Goal: Task Accomplishment & Management: Complete application form

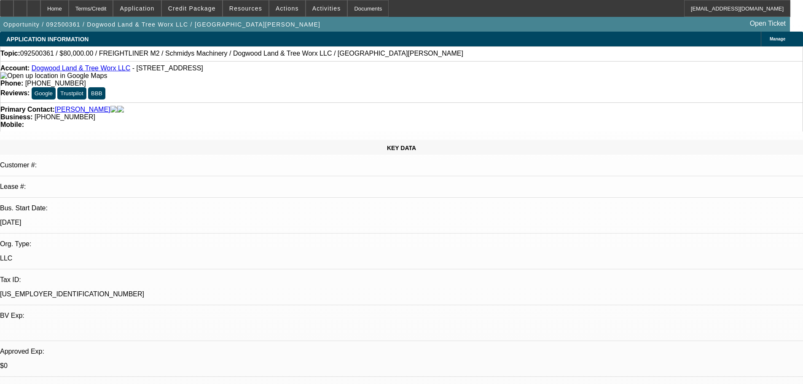
select select "0"
select select "3"
select select "0"
select select "6"
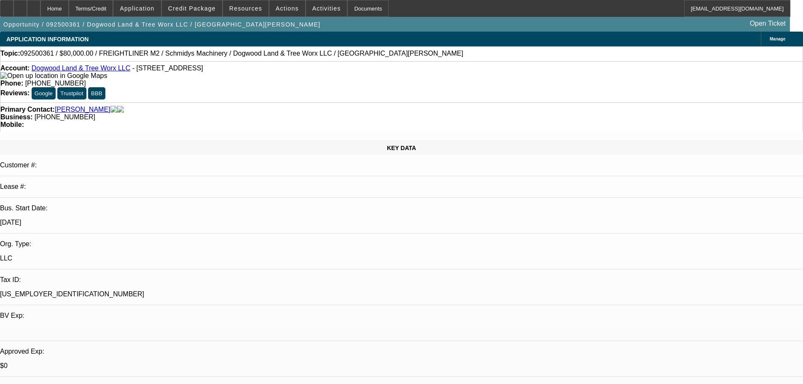
select select "0"
select select "3"
select select "0"
select select "6"
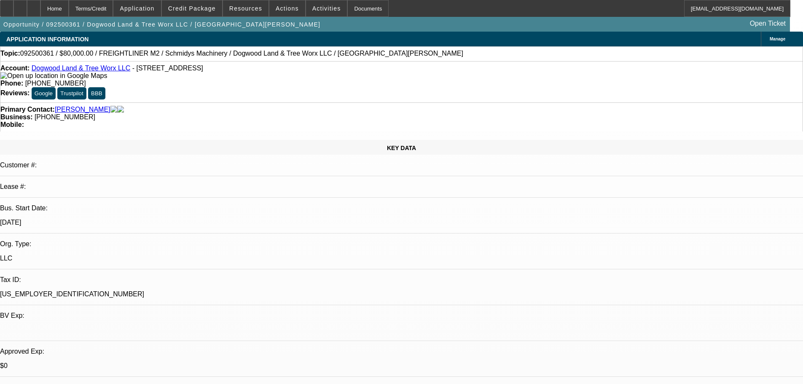
click at [86, 71] on link "Dogwood Land & Tree Worx LLC" at bounding box center [81, 68] width 99 height 7
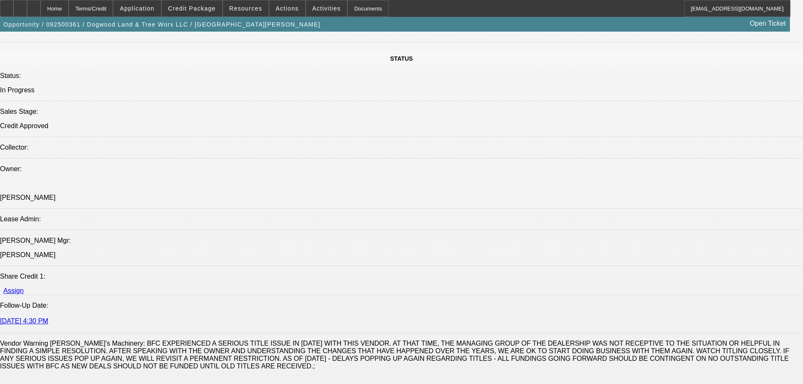
scroll to position [1181, 0]
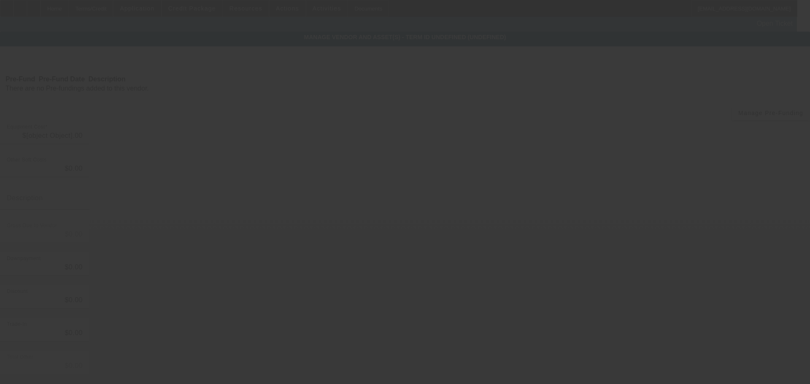
type input "$120,000.00"
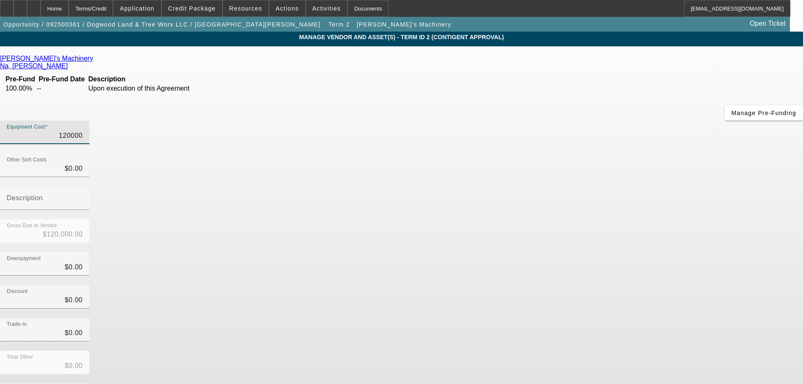
drag, startPoint x: 468, startPoint y: 71, endPoint x: 626, endPoint y: 54, distance: 159.0
click at [597, 121] on div "Equipment Cost 120000" at bounding box center [401, 137] width 803 height 33
type input "1"
type input "$1.00"
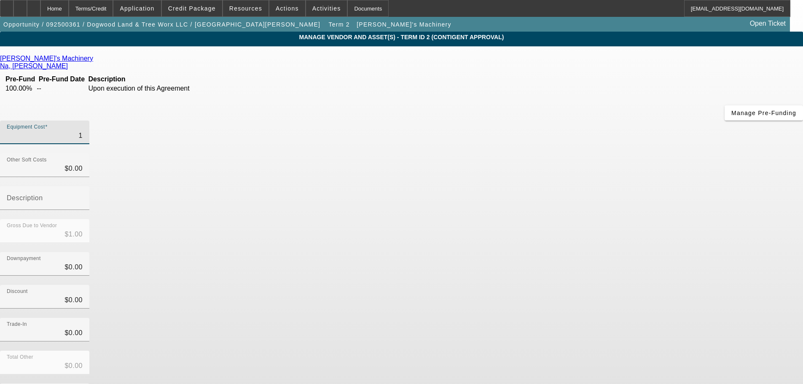
type input "11"
type input "$11.00"
type input "115"
type input "$115.00"
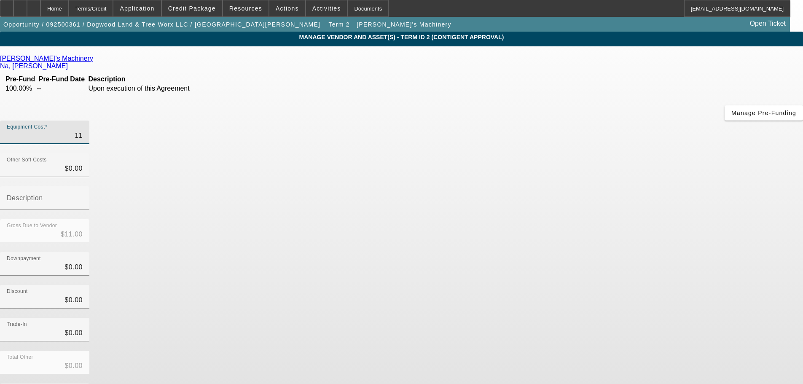
type input "$115.00"
type input "1150"
type input "$1,150.00"
type input "11500"
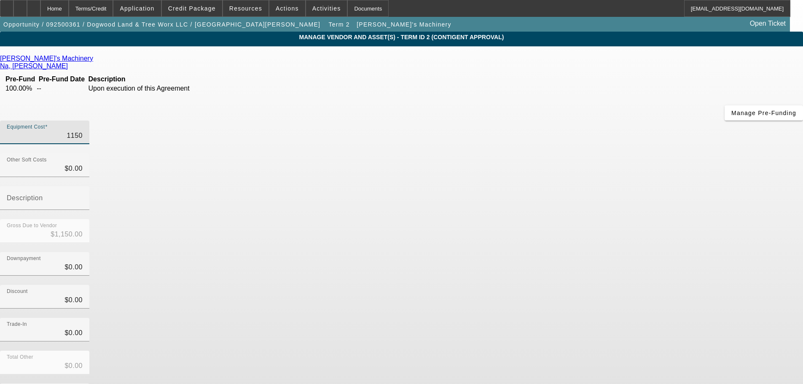
type input "$11,500.00"
type input "115000"
type input "$115,000.00"
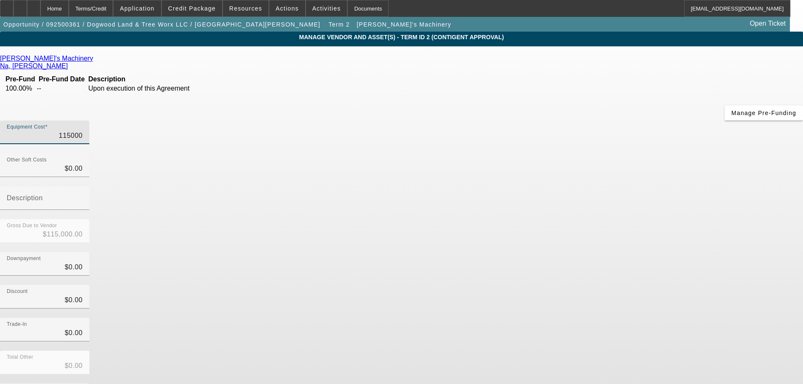
type input "$115,000.00"
click at [606, 318] on div "Trade-In $0.00" at bounding box center [401, 334] width 803 height 33
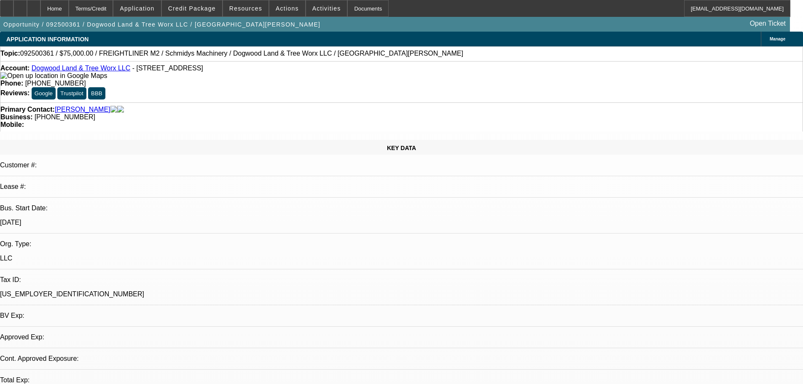
select select "0"
select select "3"
select select "0"
select select "6"
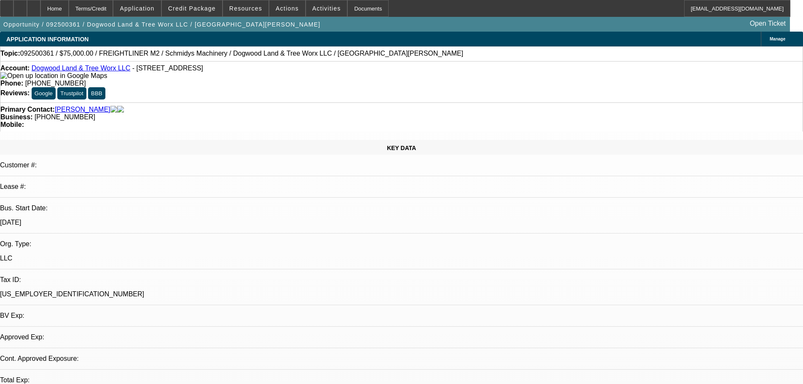
select select "0"
select select "3"
select select "0"
select select "6"
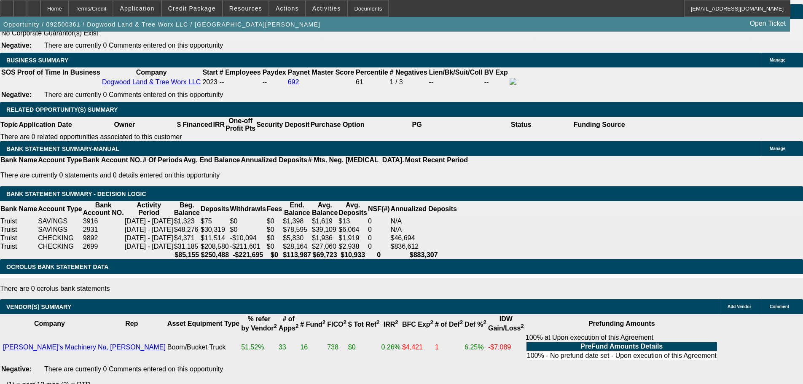
scroll to position [1349, 0]
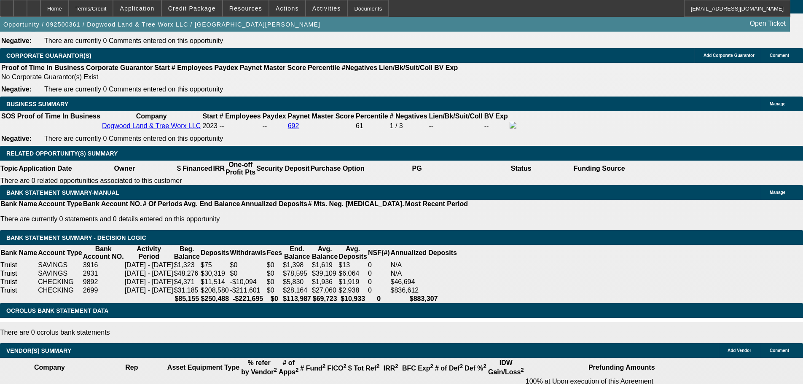
drag, startPoint x: 127, startPoint y: 143, endPoint x: 207, endPoint y: 143, distance: 79.7
type input "1"
type input "UNKNOWN"
type input "1667"
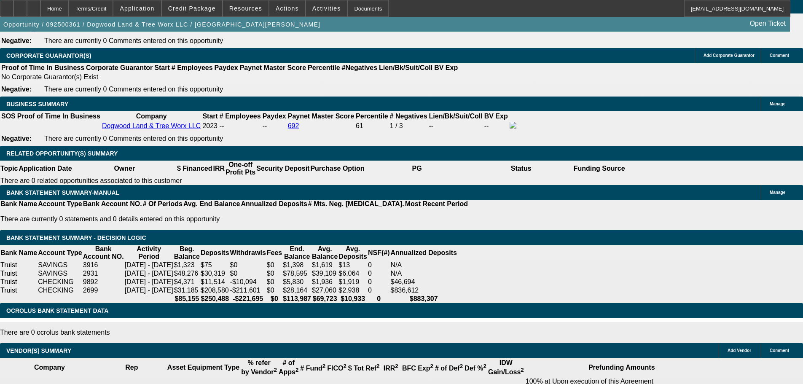
type input "12"
type input "$1,667.65"
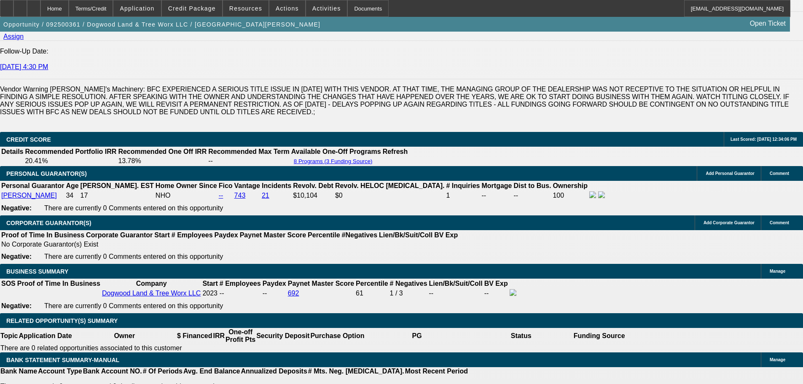
scroll to position [1139, 0]
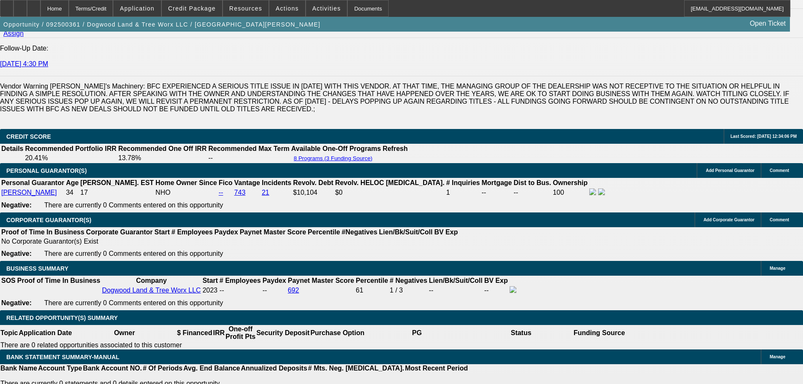
scroll to position [1265, 0]
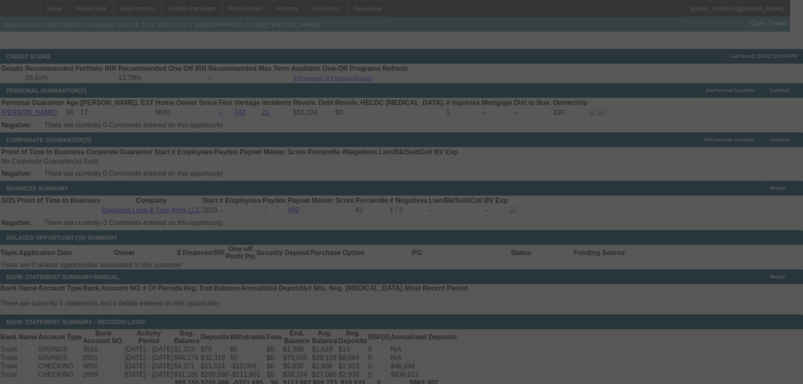
select select "0"
select select "3"
select select "0"
select select "6"
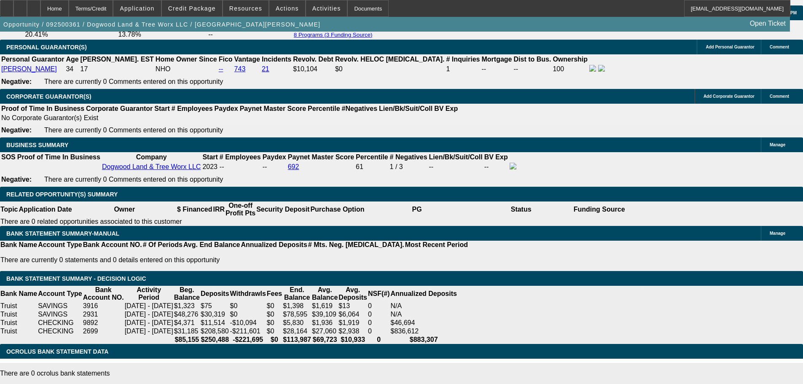
scroll to position [1307, 0]
